Goal: Information Seeking & Learning: Understand process/instructions

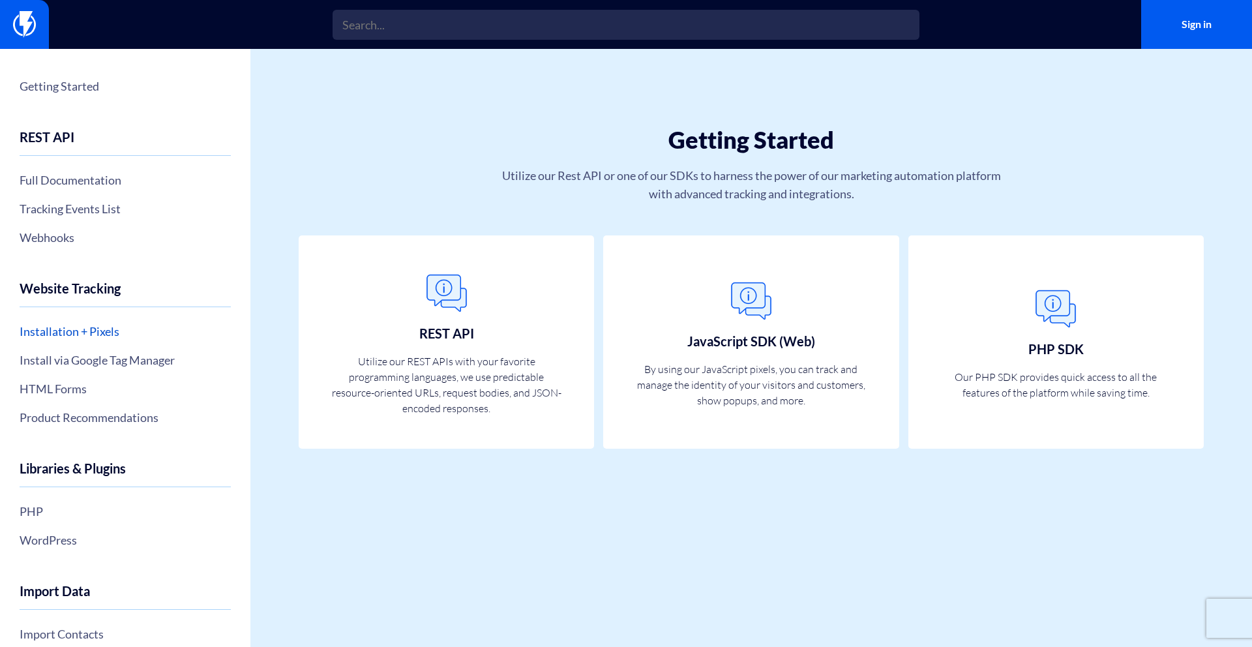
click at [85, 324] on link "Installation + Pixels" at bounding box center [125, 331] width 211 height 22
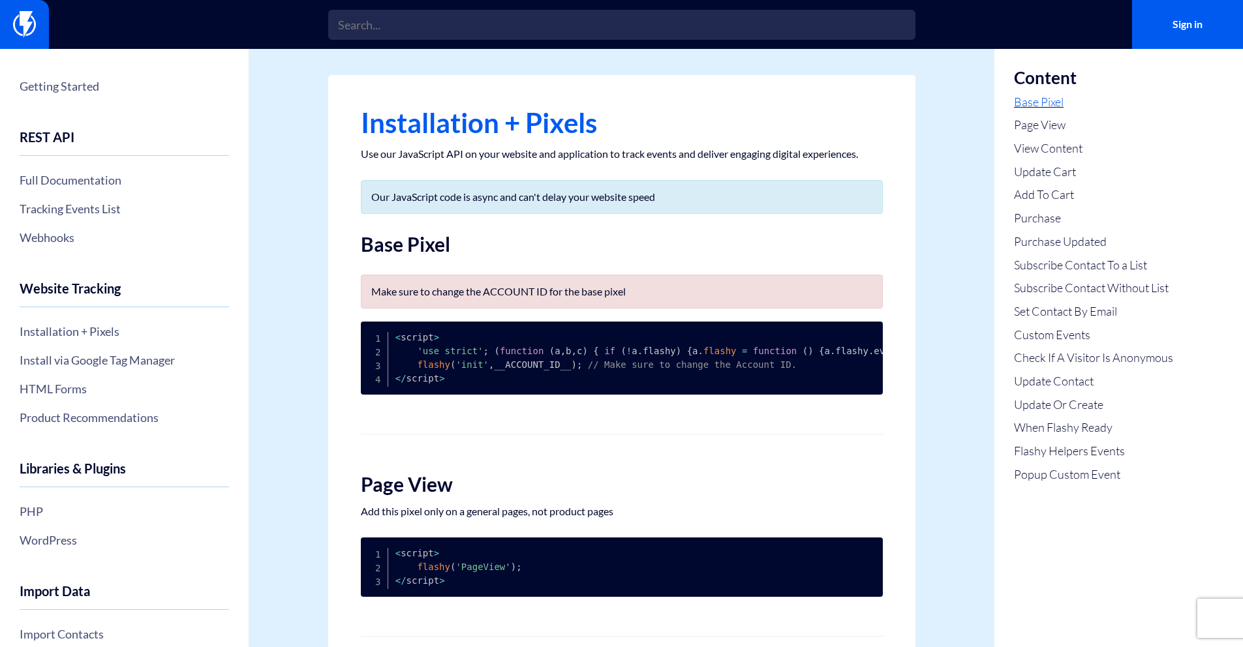
click at [1022, 99] on link "Base Pixel" at bounding box center [1093, 102] width 159 height 17
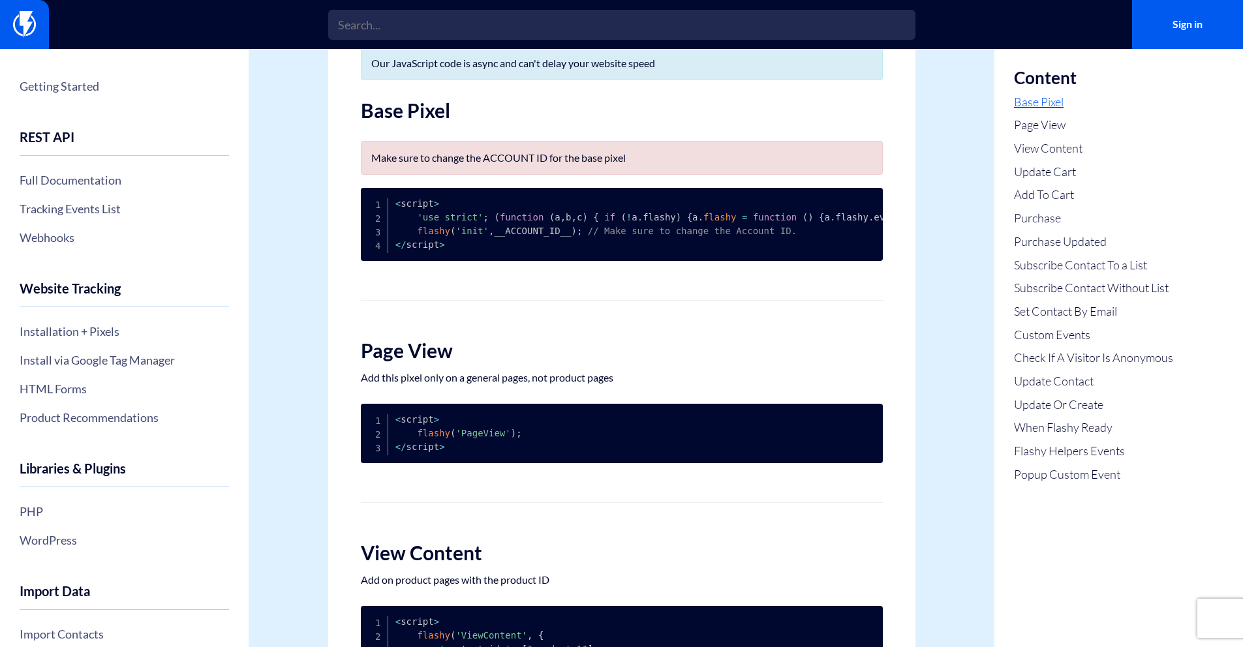
scroll to position [168, 0]
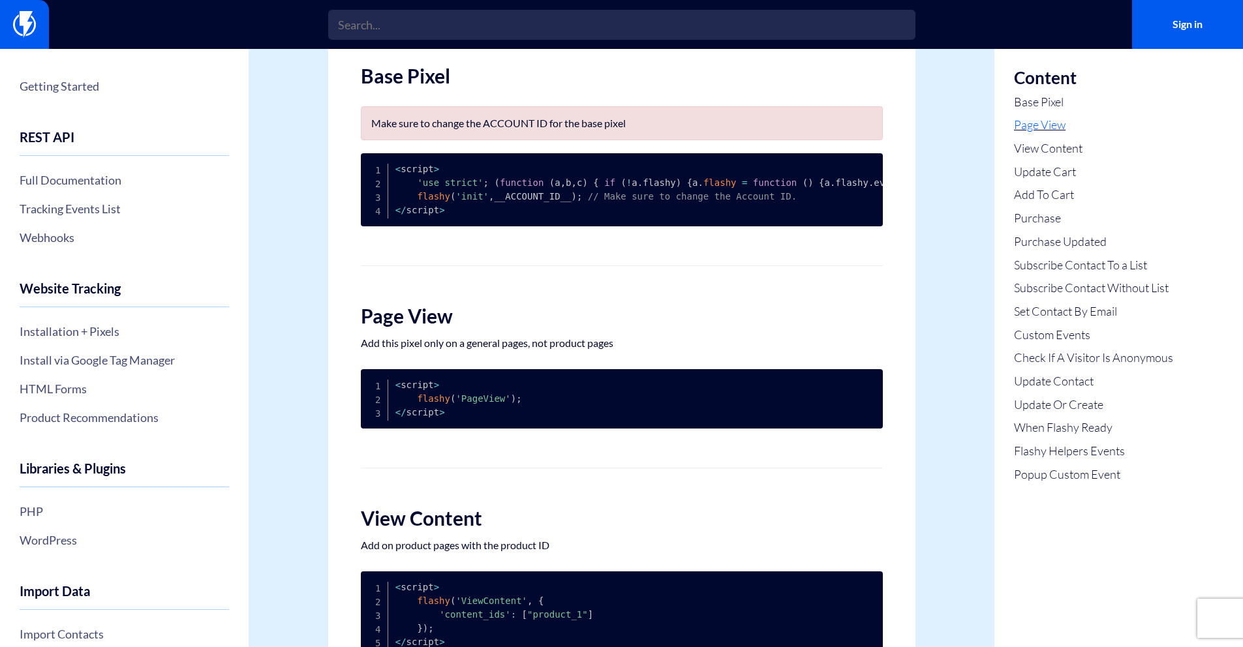
click at [1064, 128] on link "Page View" at bounding box center [1093, 125] width 159 height 17
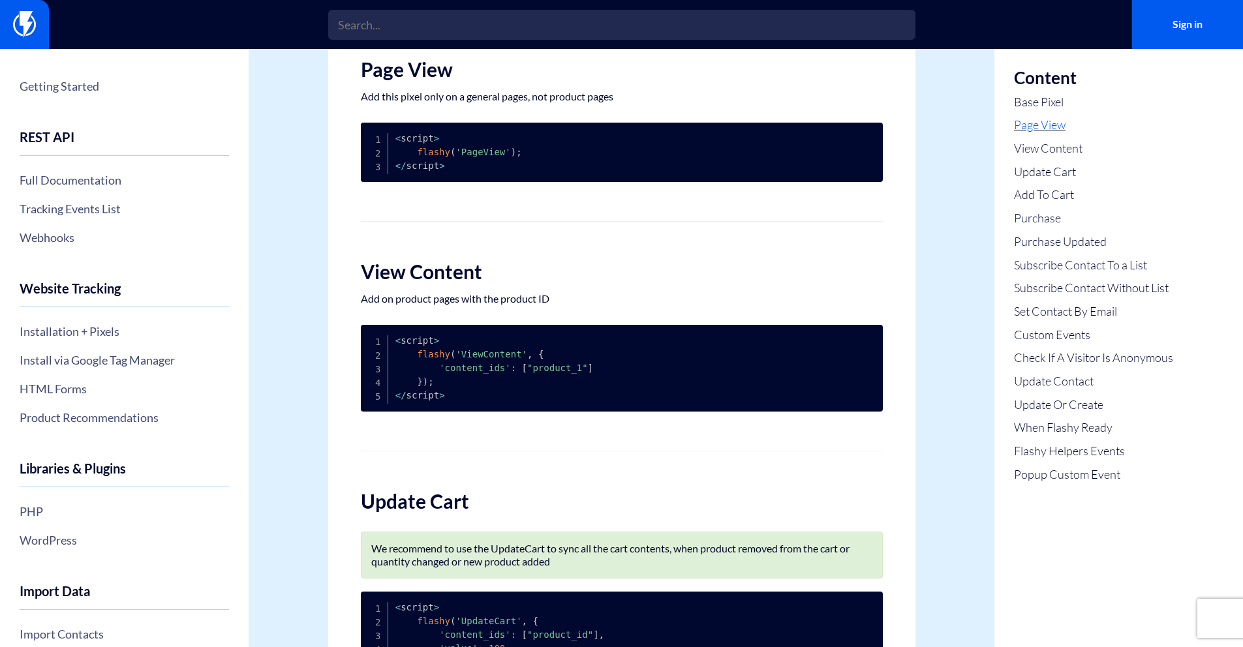
scroll to position [418, 0]
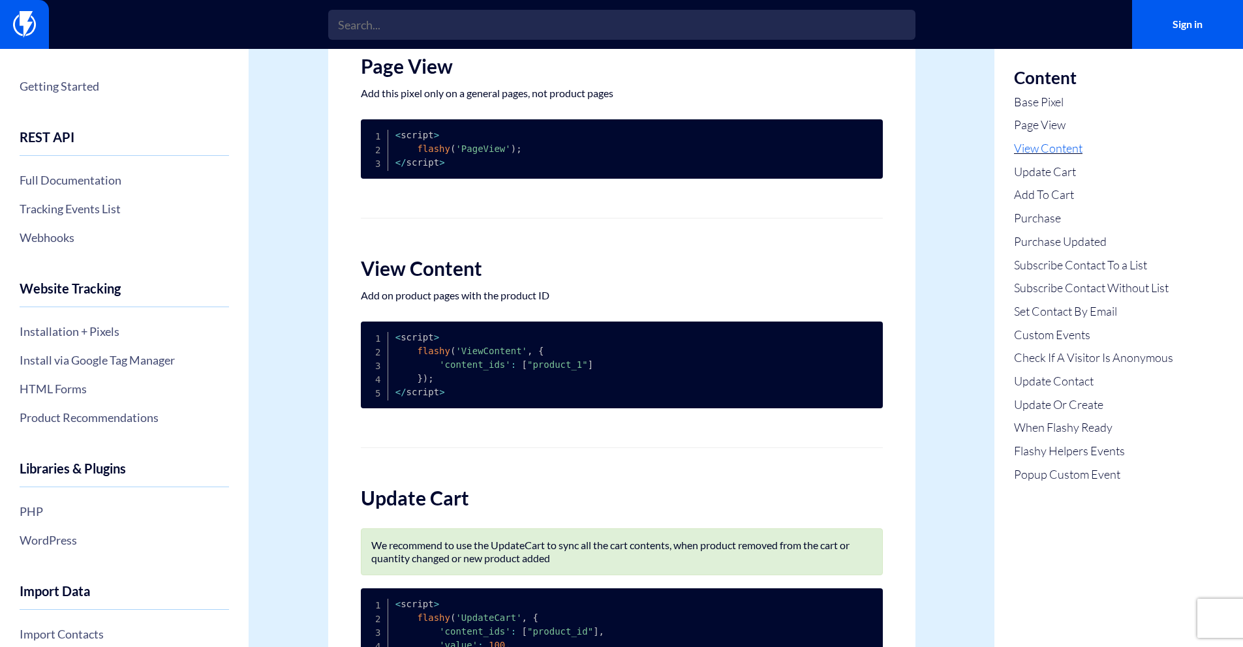
click at [1055, 153] on link "View Content" at bounding box center [1093, 148] width 159 height 17
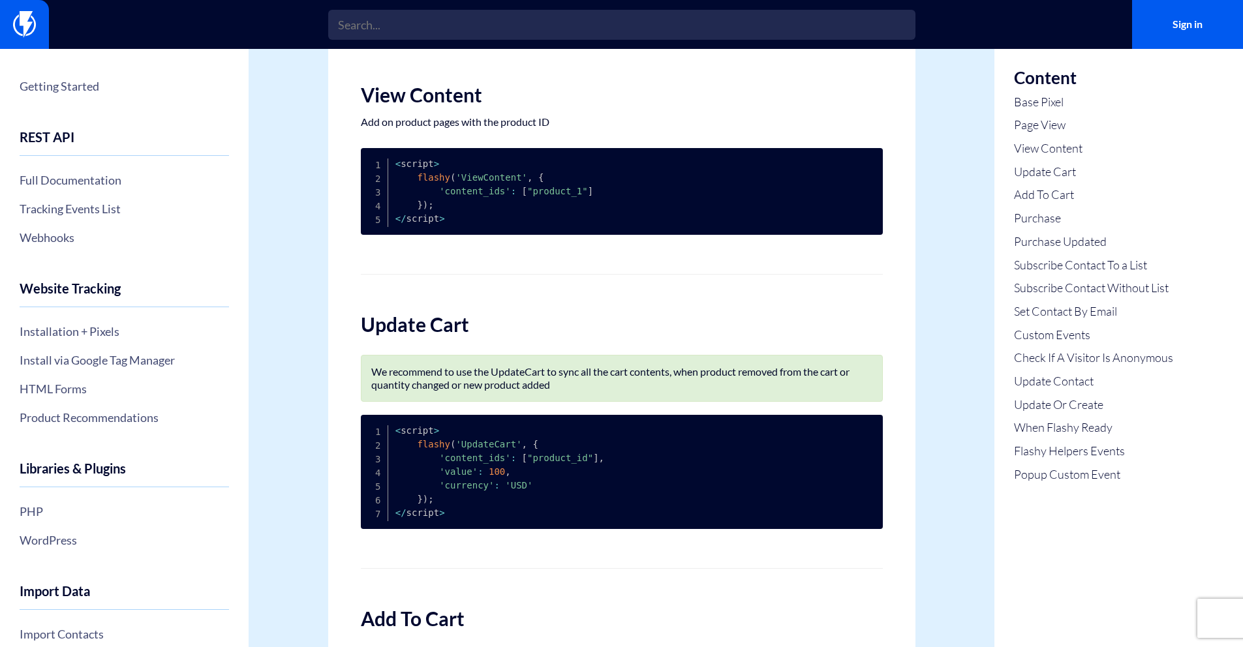
scroll to position [620, 0]
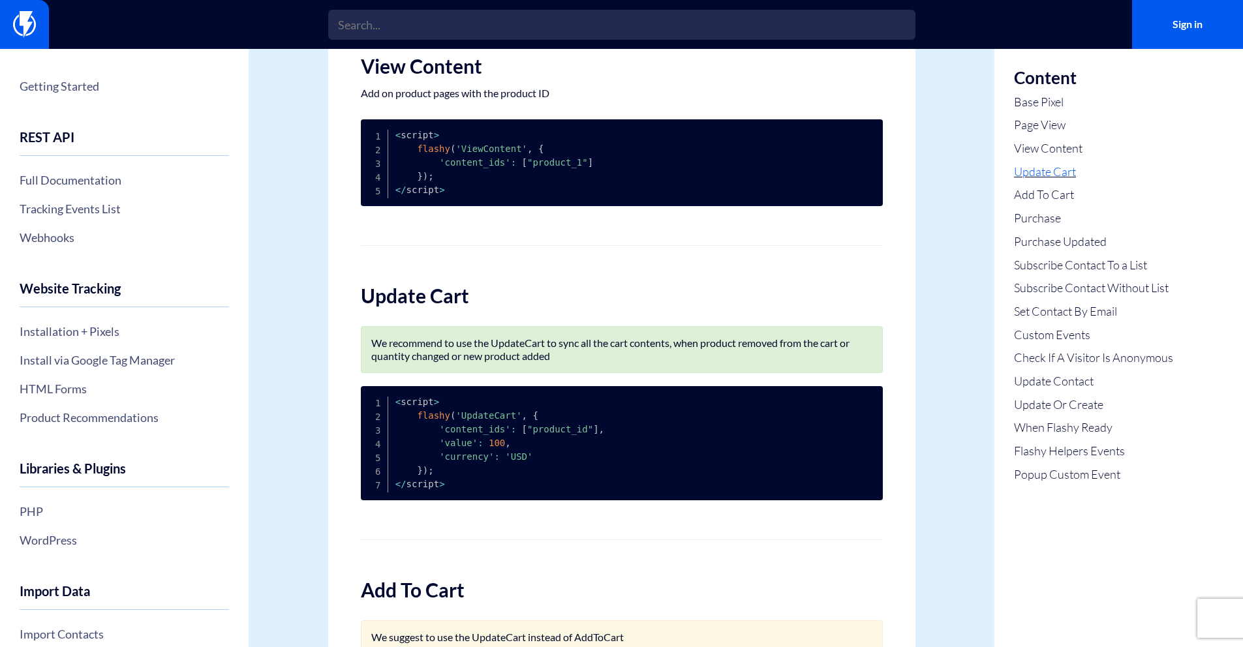
click at [1059, 170] on link "Update Cart" at bounding box center [1093, 172] width 159 height 17
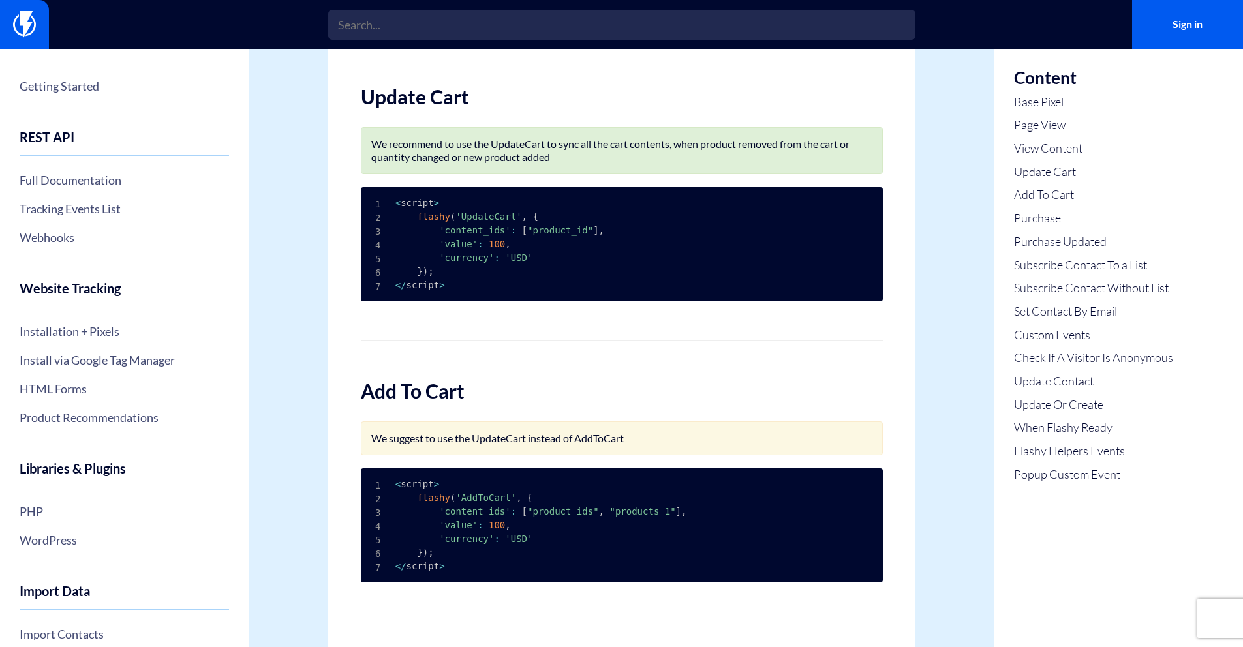
scroll to position [850, 0]
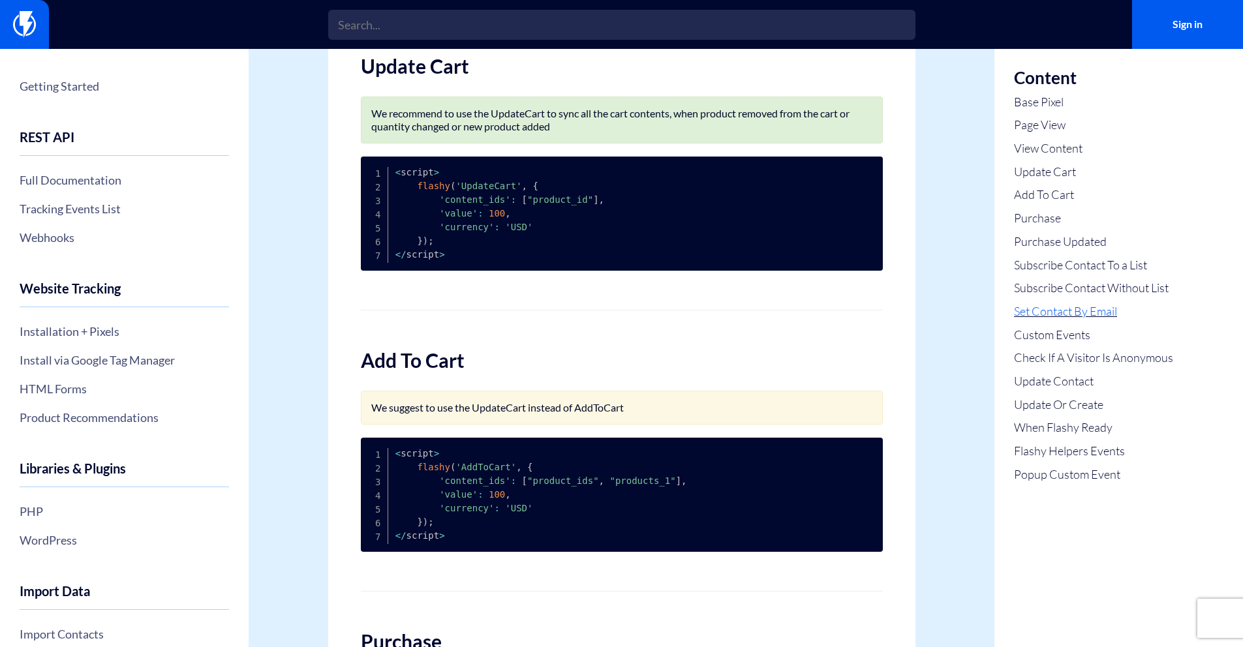
click at [1108, 318] on link "Set Contact By Email" at bounding box center [1093, 311] width 159 height 17
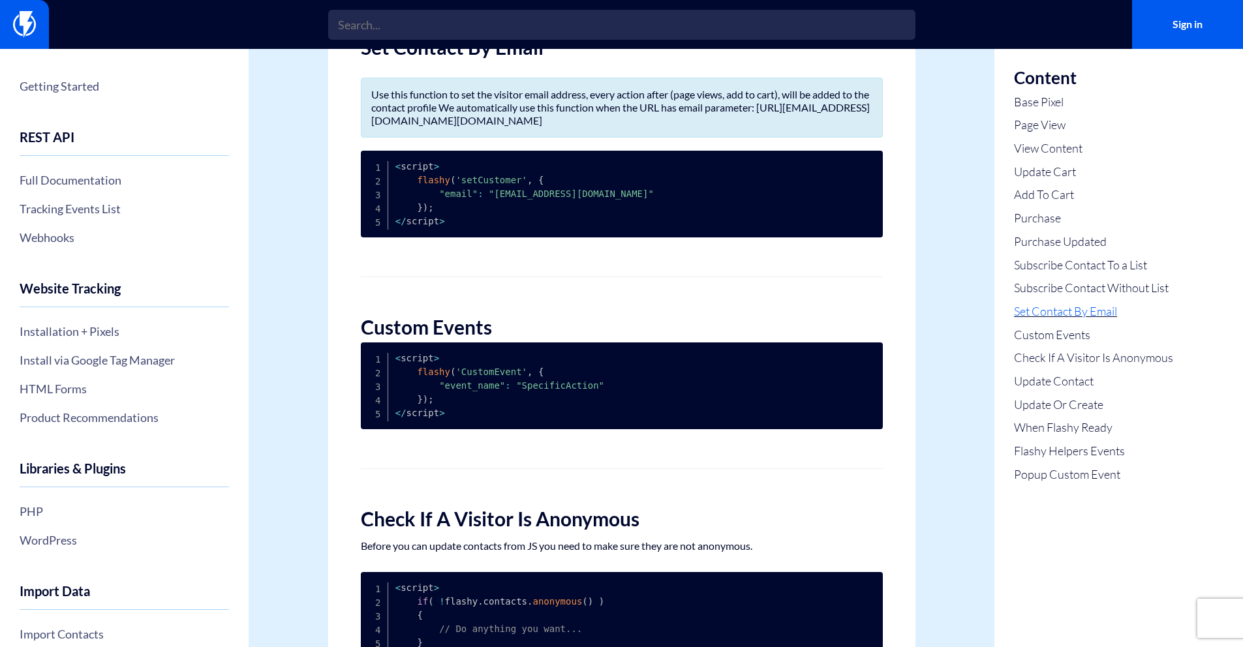
scroll to position [2699, 0]
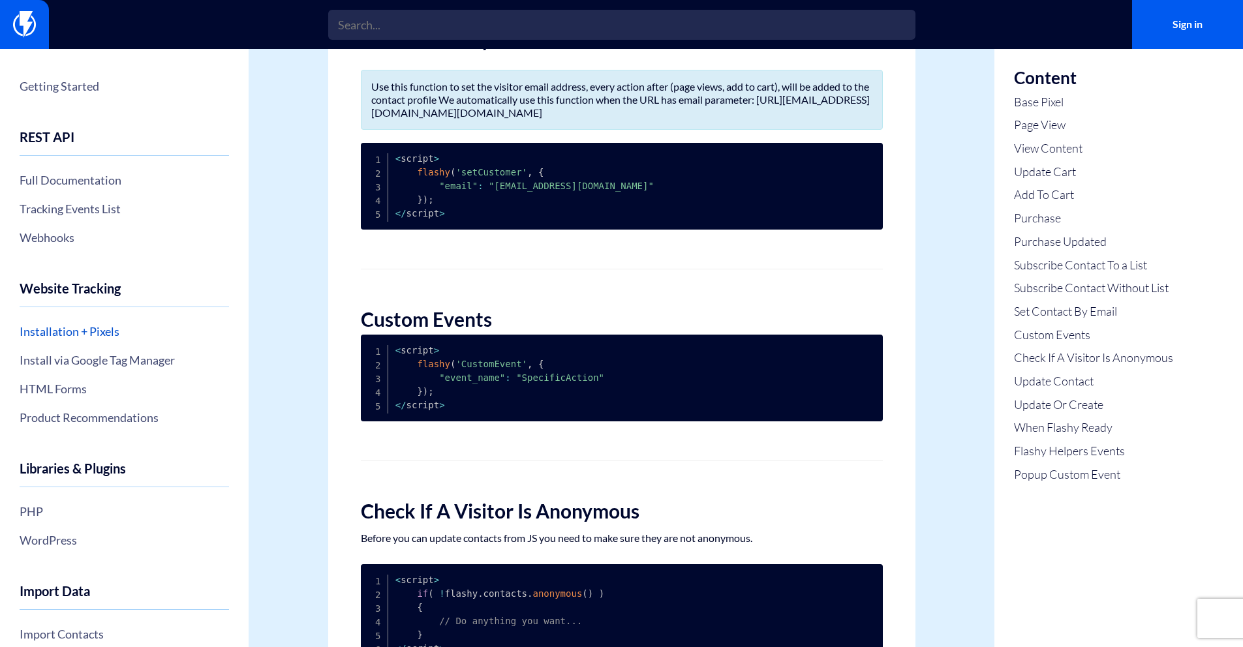
click at [106, 335] on link "Installation + Pixels" at bounding box center [124, 331] width 209 height 22
